Goal: Check status: Check status

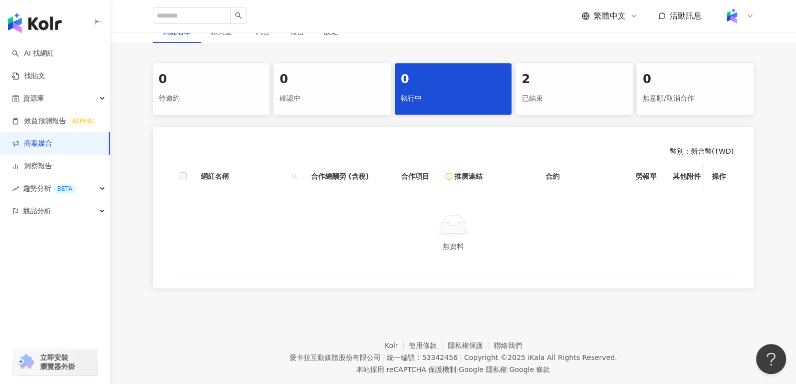
scroll to position [220, 0]
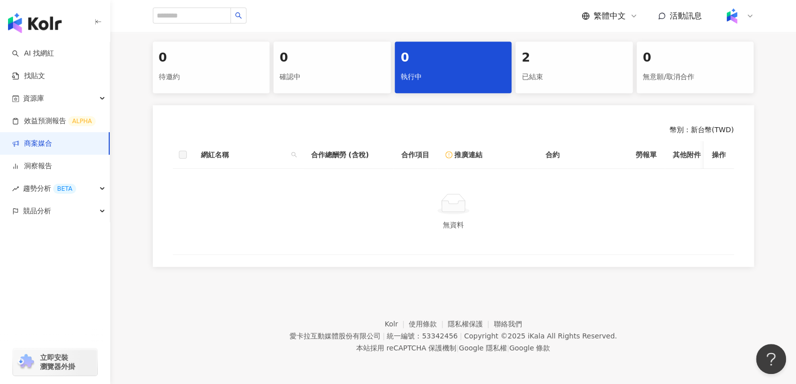
click at [553, 58] on div "2" at bounding box center [573, 58] width 105 height 17
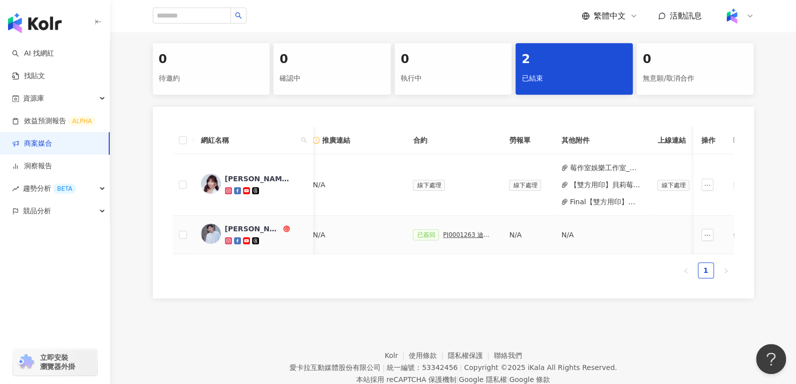
scroll to position [0, 184]
click at [455, 233] on div "PJ0001263 迪維數位智造_中嘉寬頻_202412_加購_活動確認單" at bounding box center [468, 234] width 50 height 7
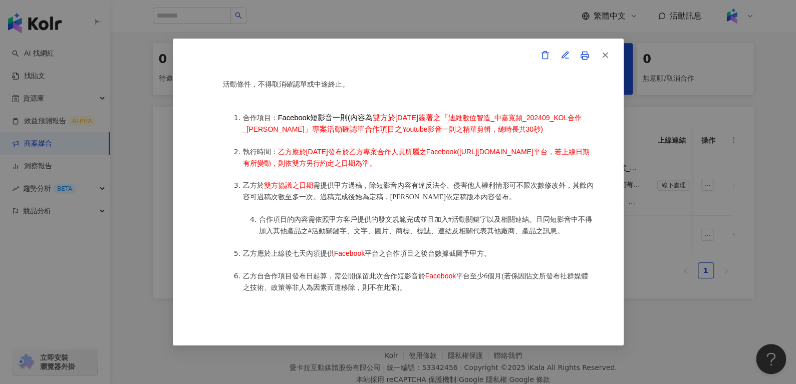
scroll to position [531, 0]
click at [704, 176] on div "活動確認單 約定雙方 甲方名稱：愛卡拉互動媒體股份有限公司 甲方負責人：程世嘉 甲方統一編號：53342456 甲方地址：台北市信義區東興路41號10樓 甲方…" at bounding box center [398, 192] width 796 height 384
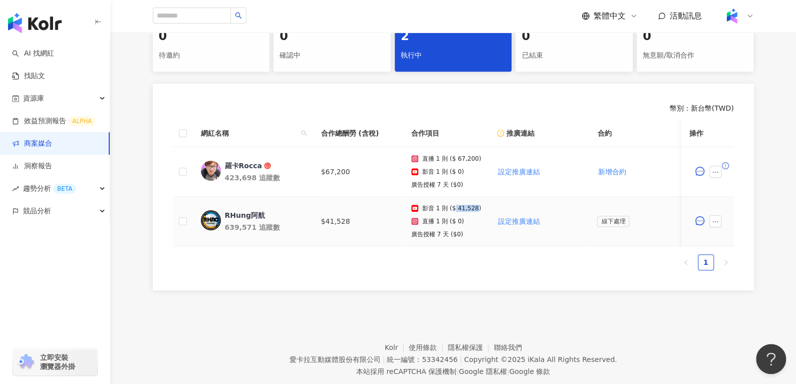
scroll to position [0, 28]
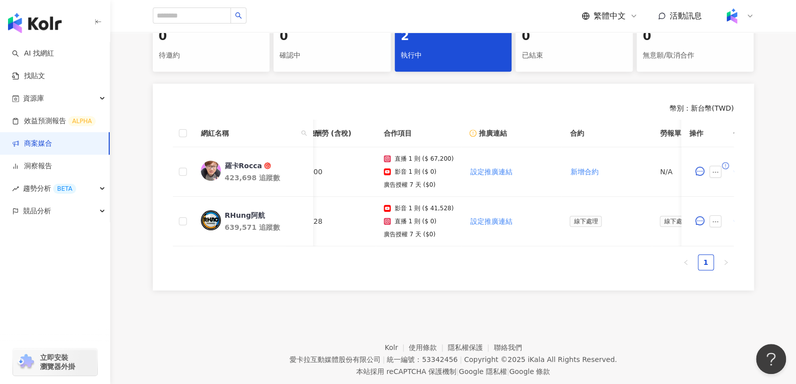
click at [382, 254] on div "網紅名稱 合作總酬勞 (含稅) 合作項目 推廣連結 合約 勞報單 其他附件 上線連結 領款人身份 備註 付款狀態 操作 羅卡Rocca 423,698 追蹤數…" at bounding box center [453, 195] width 561 height 151
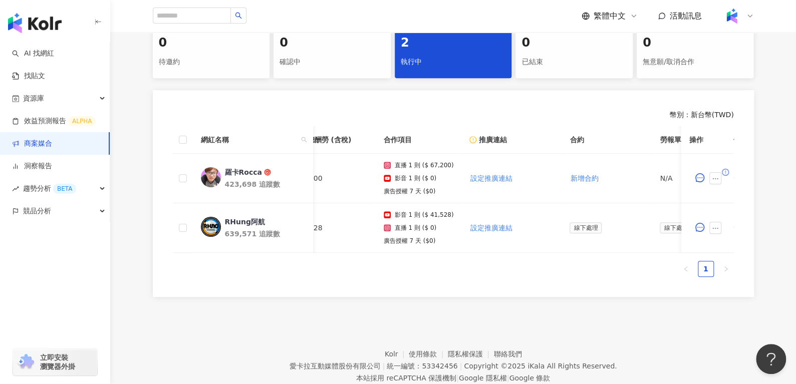
scroll to position [232, 0]
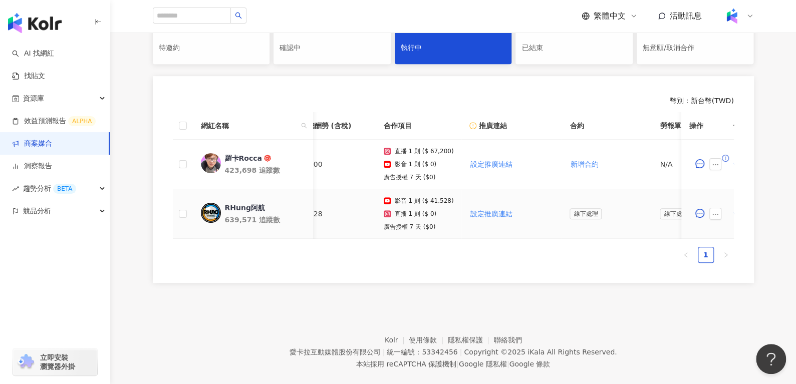
click at [246, 210] on div "RHung阿航" at bounding box center [244, 208] width 40 height 10
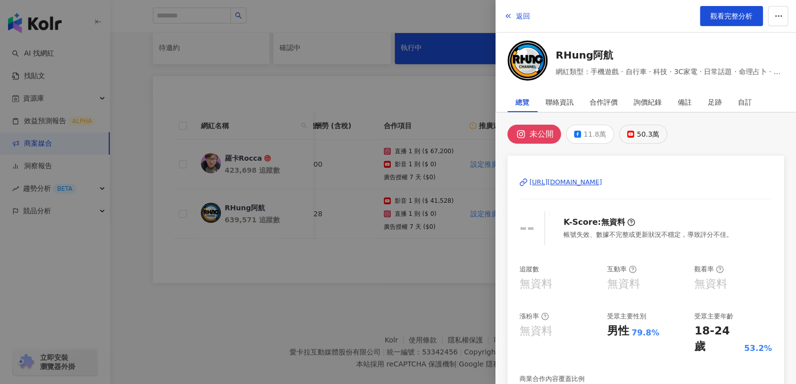
click at [636, 133] on div "50.3萬" at bounding box center [647, 134] width 23 height 14
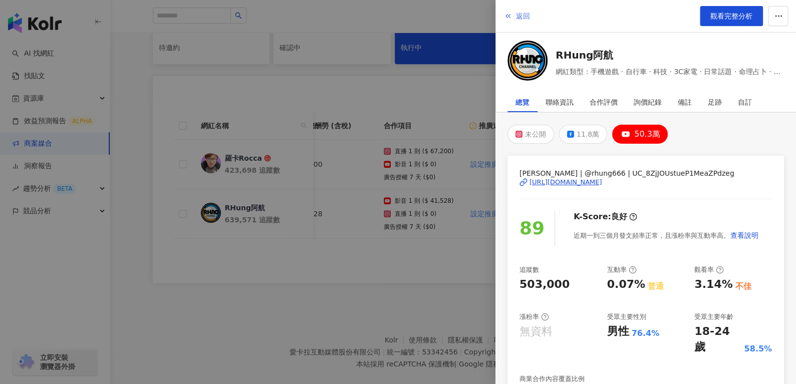
click at [519, 13] on span "返回" at bounding box center [523, 16] width 14 height 8
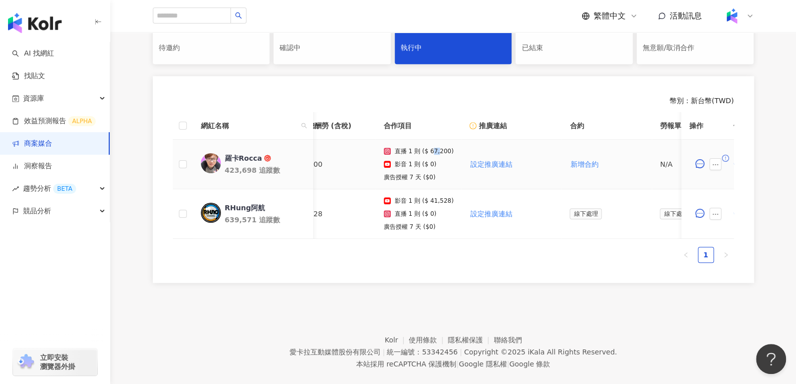
drag, startPoint x: 431, startPoint y: 154, endPoint x: 428, endPoint y: 165, distance: 11.3
click at [437, 155] on div "直播 1 則 ($ 67,200) 影音 1 則 ($ 0) 廣告授權 7 天 ($0)" at bounding box center [419, 164] width 70 height 33
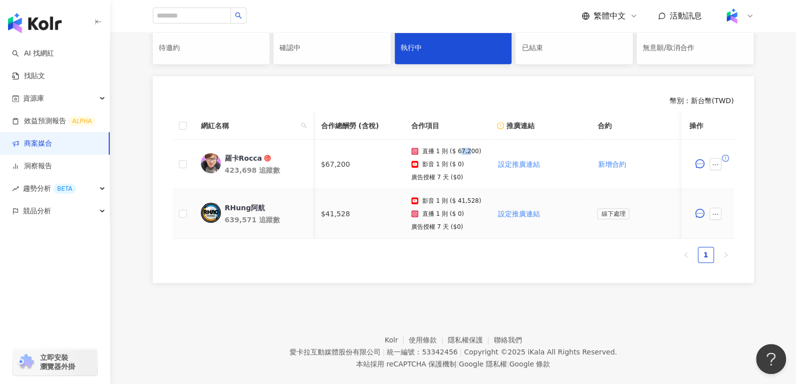
scroll to position [0, 0]
drag, startPoint x: 326, startPoint y: 213, endPoint x: 367, endPoint y: 213, distance: 41.1
click at [367, 213] on td "$41,528" at bounding box center [358, 214] width 90 height 50
copy td "41,528"
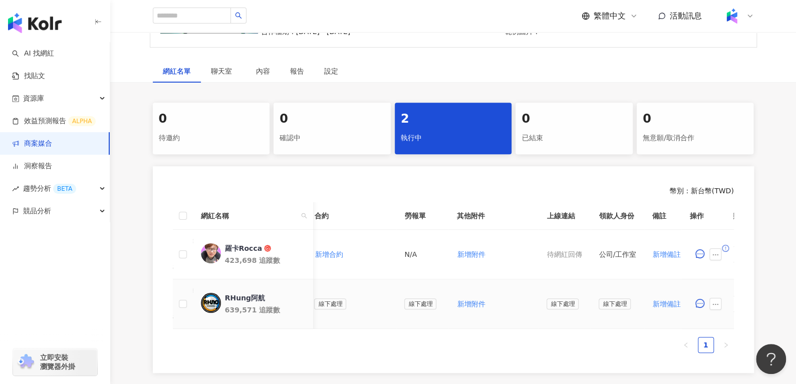
scroll to position [0, 394]
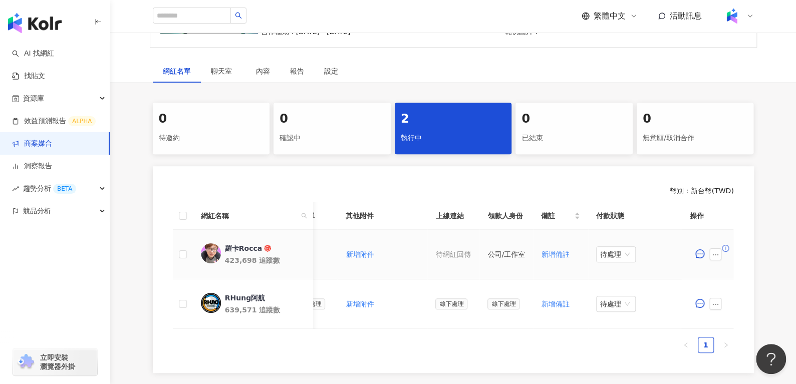
click at [240, 246] on div "羅卡Rocca" at bounding box center [242, 248] width 37 height 10
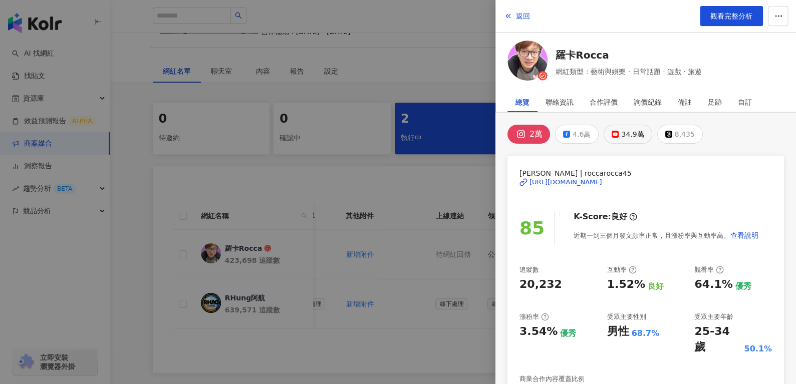
click at [622, 131] on div "34.9萬" at bounding box center [632, 134] width 23 height 14
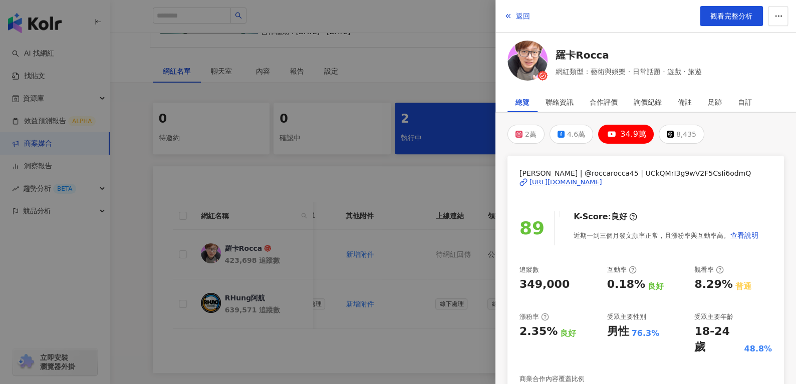
click at [531, 17] on div "返回 觀看完整分析" at bounding box center [645, 16] width 300 height 33
click at [521, 19] on span "返回" at bounding box center [523, 16] width 14 height 8
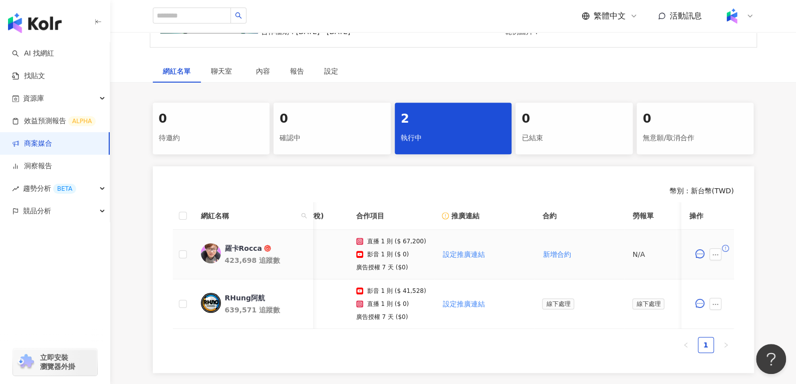
scroll to position [0, 55]
drag, startPoint x: 398, startPoint y: 239, endPoint x: 416, endPoint y: 242, distance: 18.7
click at [416, 242] on p "直播 1 則 ($ 67,200)" at bounding box center [397, 241] width 59 height 7
copy p "67,200"
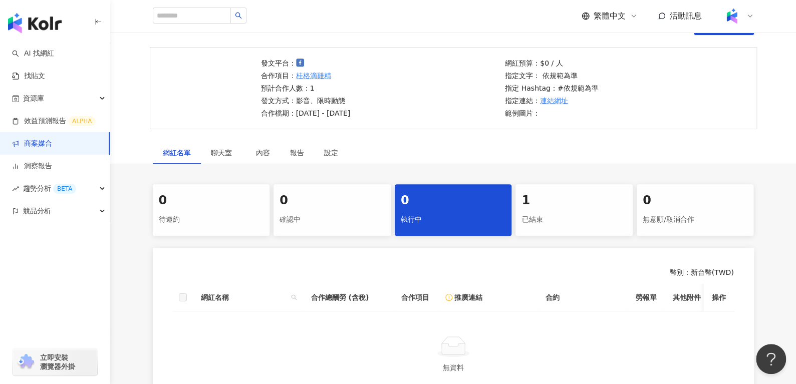
scroll to position [143, 0]
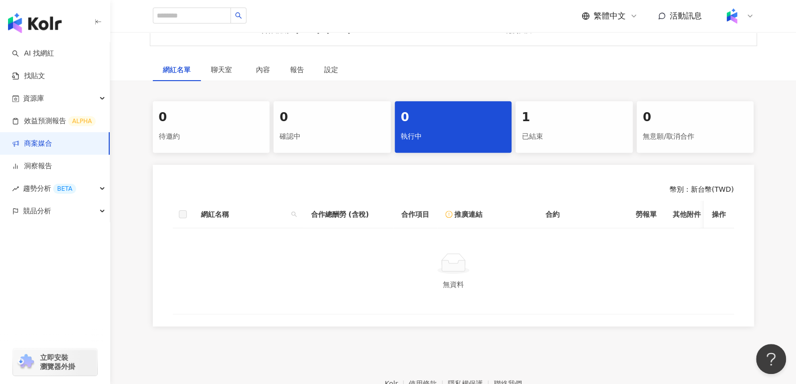
click at [551, 149] on div "1 已結束" at bounding box center [573, 127] width 117 height 52
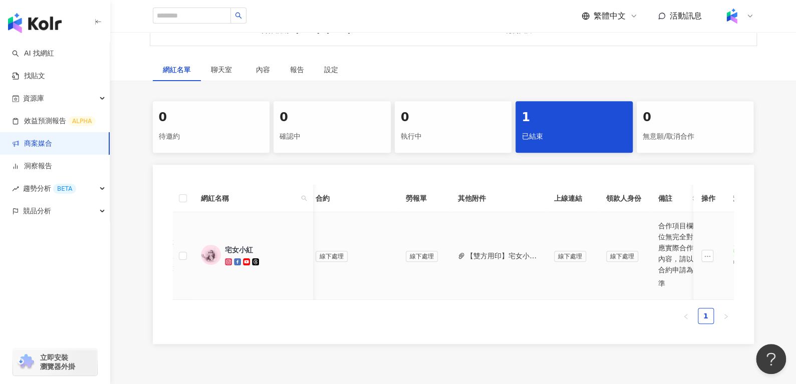
scroll to position [0, 288]
click at [464, 251] on button "【雙方用印】宅女小紅_PJ0001477_佳格_功能食品群_保健飲品組_滴雞精618檔期_202506_KOL合作_活動確認單.pdf" at bounding box center [500, 255] width 72 height 11
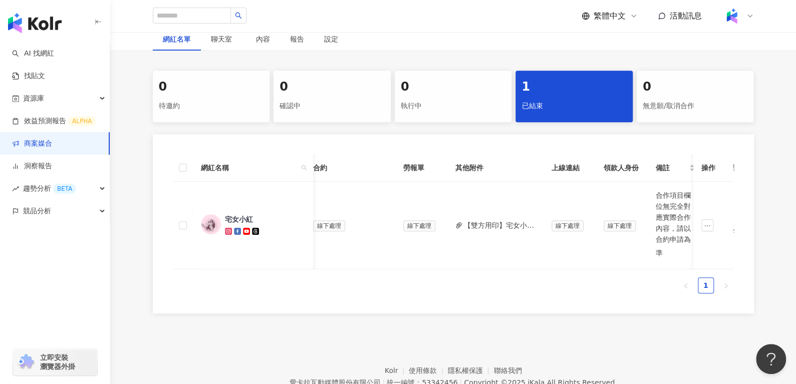
scroll to position [227, 0]
